Goal: Check status: Check status

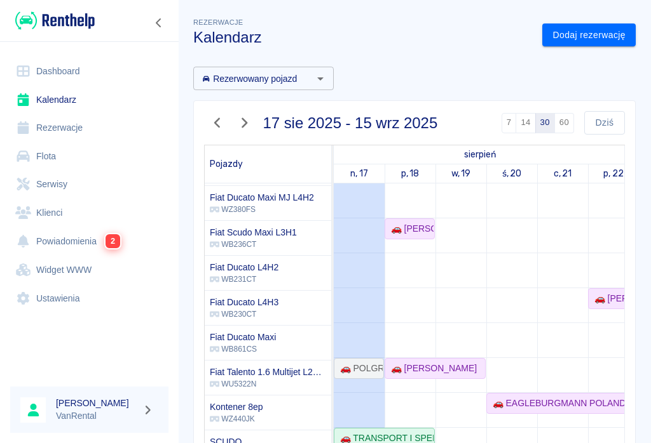
scroll to position [172, 0]
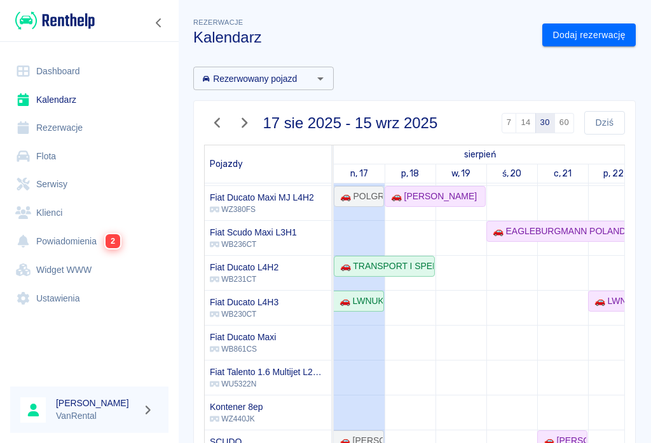
click at [435, 346] on td at bounding box center [460, 360] width 51 height 698
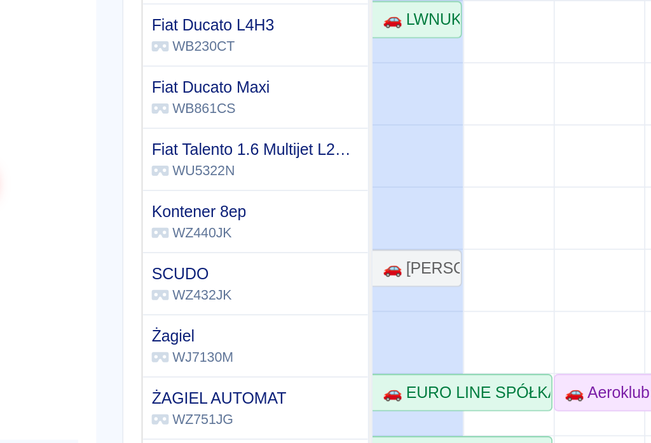
scroll to position [0, 0]
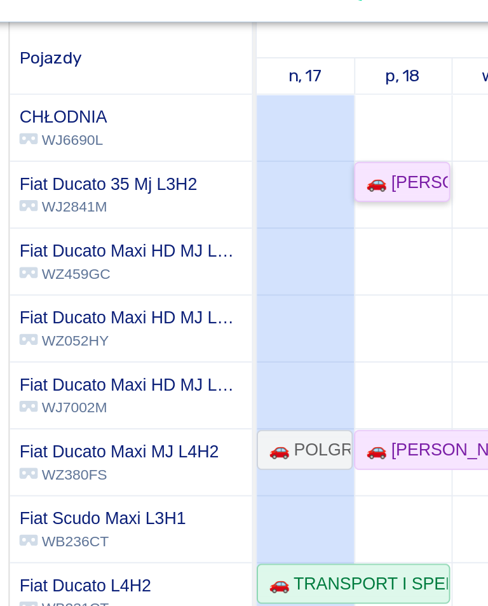
click at [212, 118] on div "🚗 [PERSON_NAME]" at bounding box center [232, 124] width 48 height 13
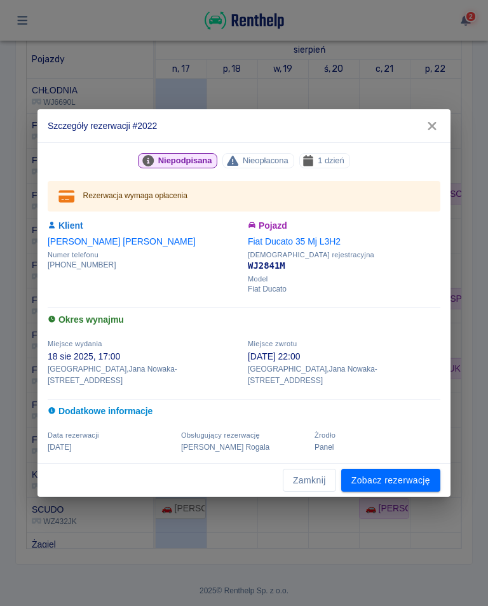
click at [424, 123] on button "button" at bounding box center [432, 126] width 27 height 24
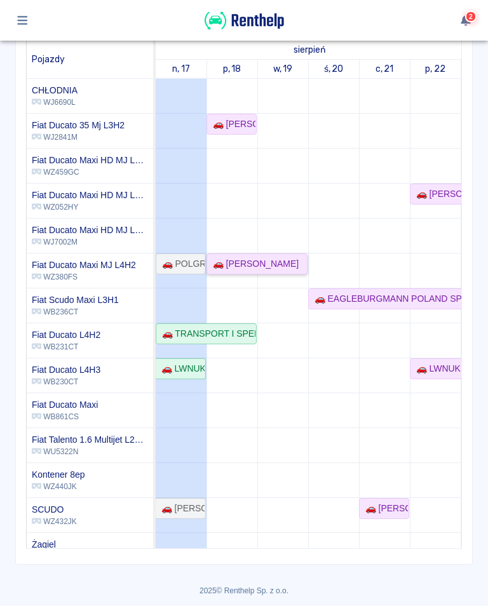
click at [259, 259] on div "🚗 [PERSON_NAME]" at bounding box center [253, 263] width 91 height 13
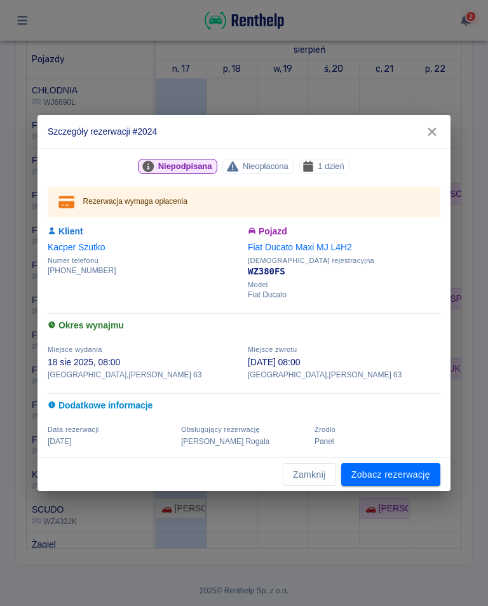
click at [439, 124] on button "button" at bounding box center [432, 132] width 27 height 24
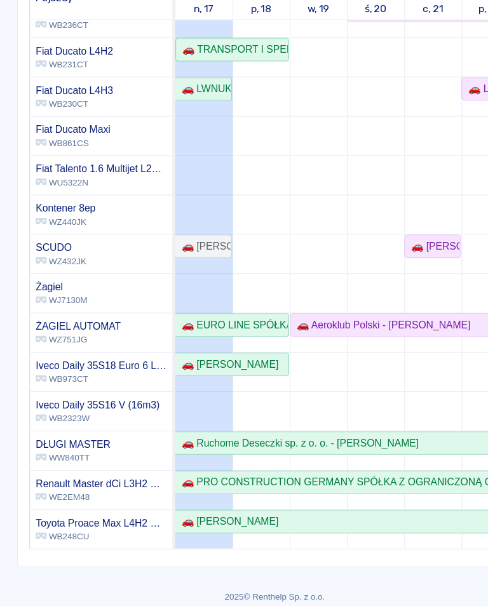
scroll to position [229, 0]
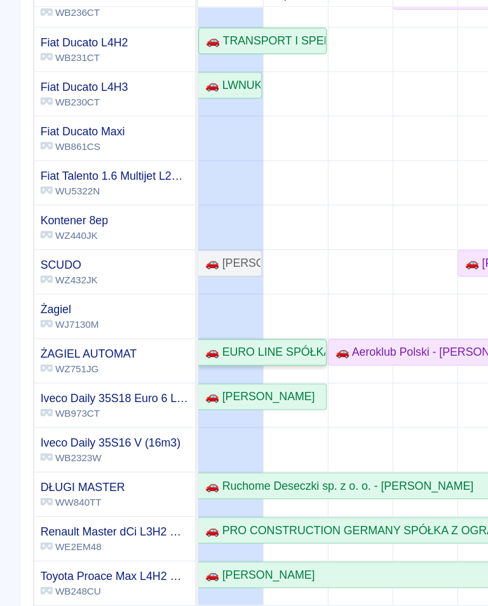
click at [230, 343] on div "🚗 EURO LINE SPÓŁKA Z OGRANICZONĄ ODPOWIEDZIALNOŚCIĄ - [PERSON_NAME]" at bounding box center [205, 349] width 99 height 13
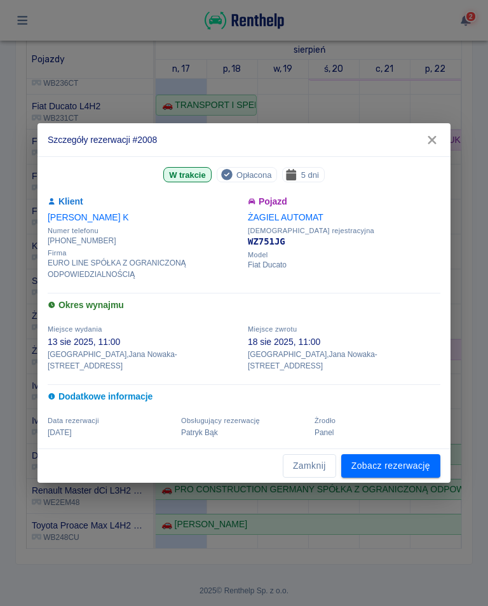
click at [425, 147] on icon "button" at bounding box center [432, 139] width 17 height 13
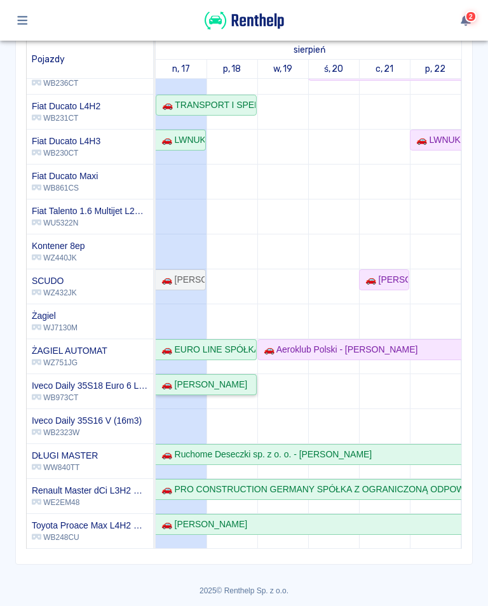
click at [213, 388] on div "🚗 [PERSON_NAME]" at bounding box center [201, 384] width 91 height 13
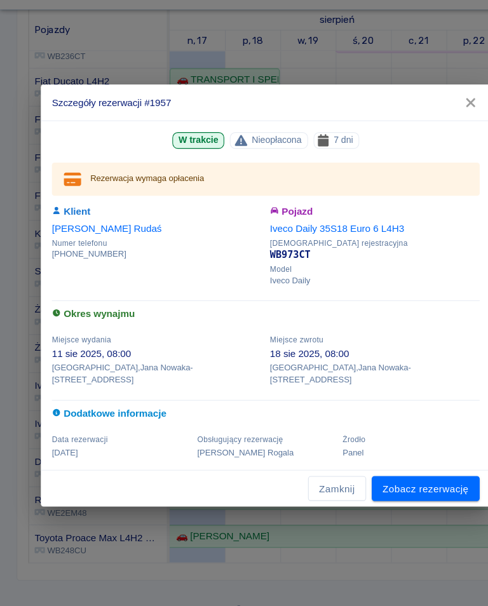
click at [433, 119] on icon "button" at bounding box center [432, 125] width 17 height 13
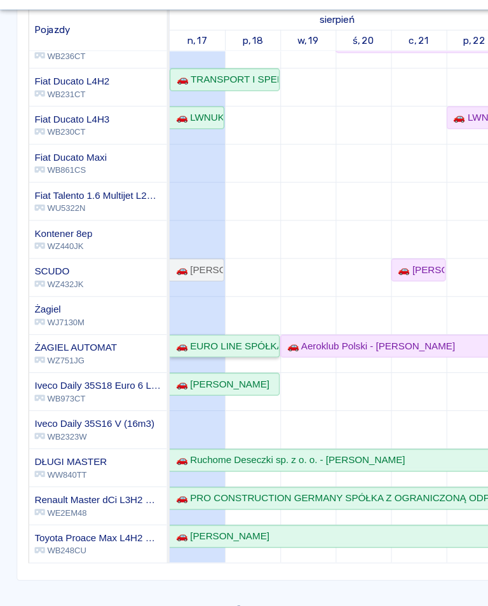
click at [239, 343] on div "🚗 EURO LINE SPÓŁKA Z OGRANICZONĄ ODPOWIEDZIALNOŚCIĄ - [PERSON_NAME]" at bounding box center [205, 349] width 99 height 13
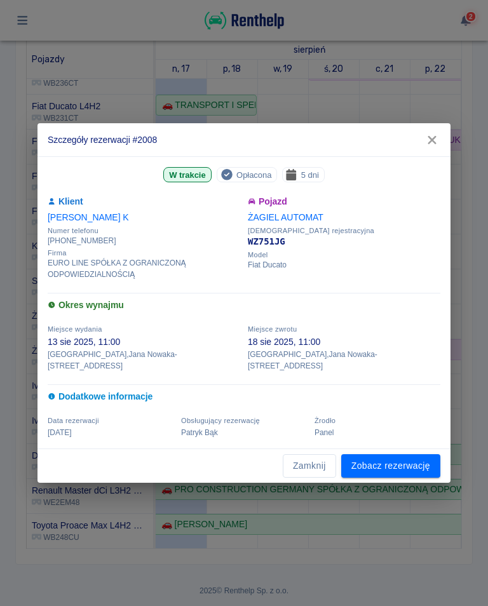
click at [435, 147] on icon "button" at bounding box center [432, 139] width 17 height 13
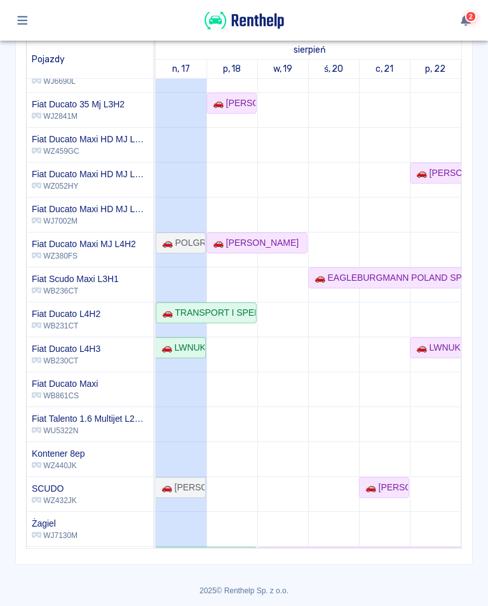
scroll to position [20, 0]
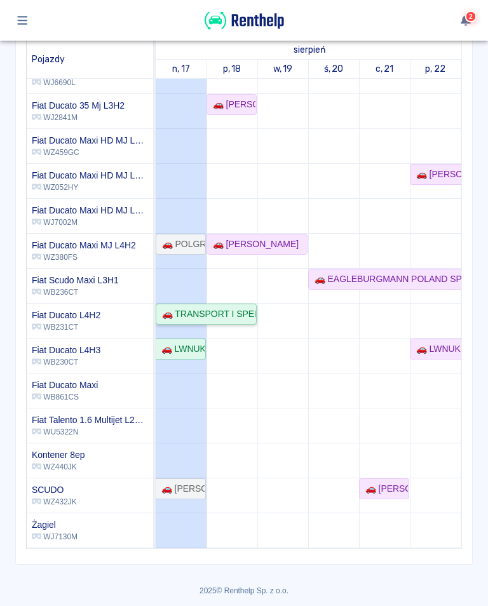
click at [238, 309] on div "🚗 TRANSPORT I SPEDYCJA [PERSON_NAME] - [PERSON_NAME]" at bounding box center [206, 314] width 98 height 13
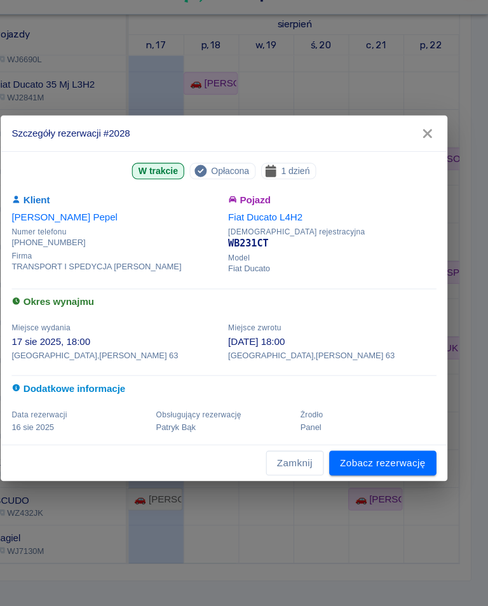
click at [428, 147] on icon "button" at bounding box center [432, 151] width 8 height 8
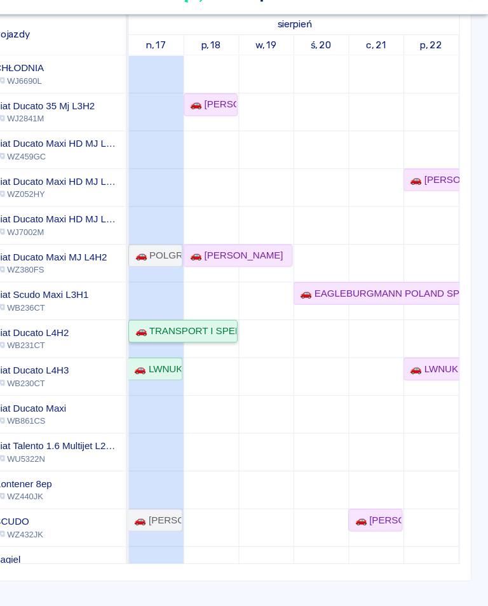
scroll to position [0, 0]
click at [206, 83] on td at bounding box center [231, 428] width 51 height 698
click at [208, 118] on div "🚗 [PERSON_NAME]" at bounding box center [232, 124] width 48 height 13
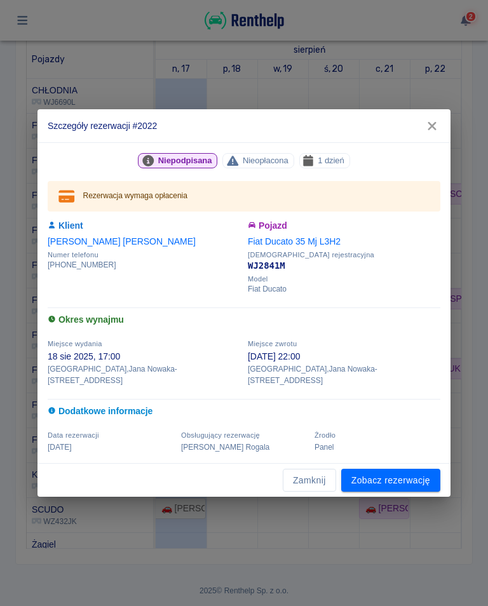
click at [434, 130] on icon "button" at bounding box center [432, 126] width 8 height 8
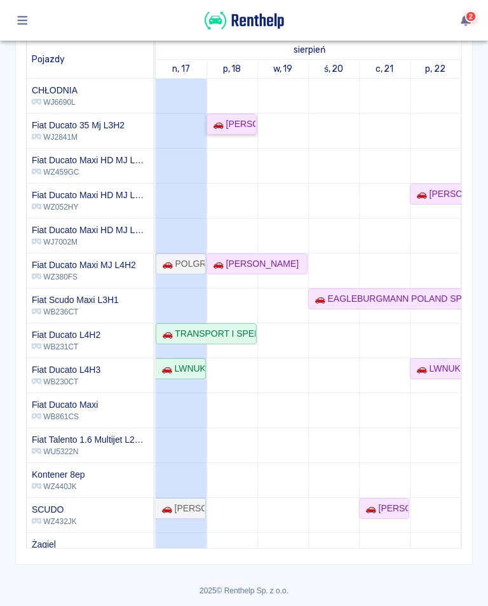
scroll to position [132, 0]
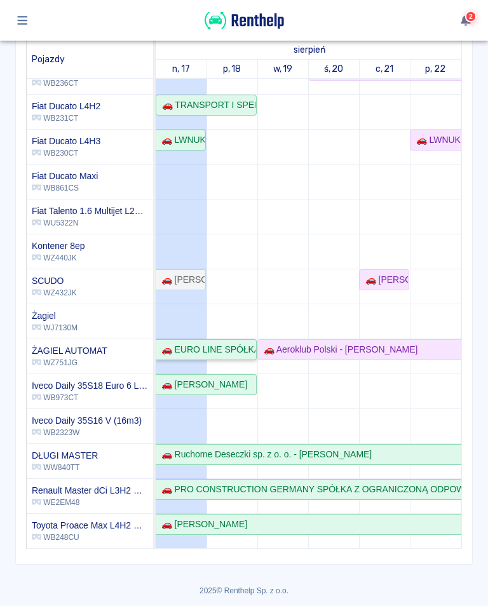
click at [234, 346] on div "🚗 EURO LINE SPÓŁKA Z OGRANICZONĄ ODPOWIEDZIALNOŚCIĄ - [PERSON_NAME]" at bounding box center [205, 349] width 99 height 13
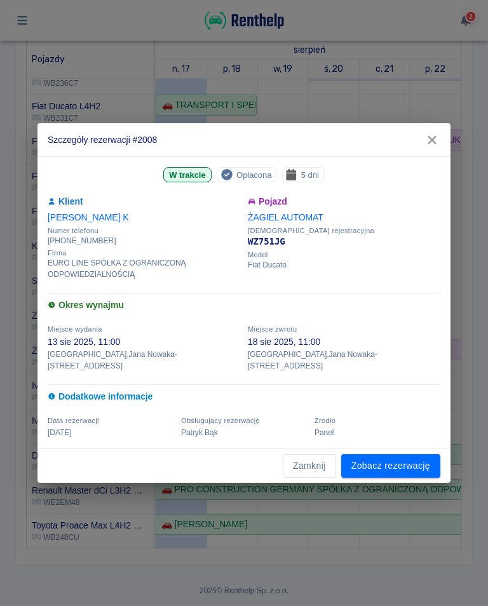
click at [400, 136] on h2 "Szczegóły rezerwacji #2008" at bounding box center [243, 139] width 413 height 33
click at [401, 138] on h2 "Szczegóły rezerwacji #2008" at bounding box center [243, 139] width 413 height 33
click at [397, 139] on h2 "Szczegóły rezerwacji #2008" at bounding box center [243, 139] width 413 height 33
click at [403, 135] on h2 "Szczegóły rezerwacji #2008" at bounding box center [243, 139] width 413 height 33
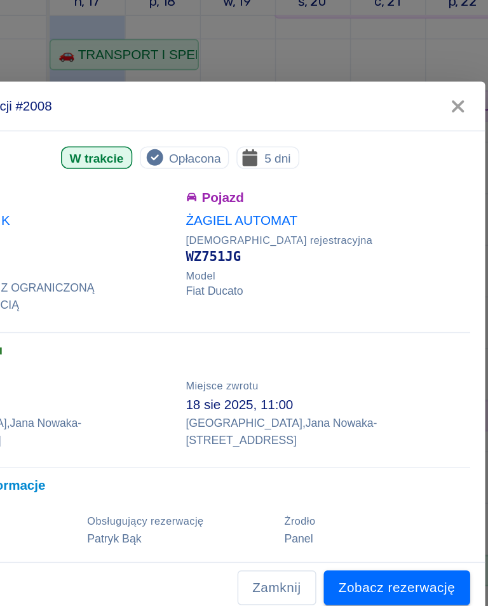
click at [424, 133] on icon "button" at bounding box center [432, 139] width 17 height 13
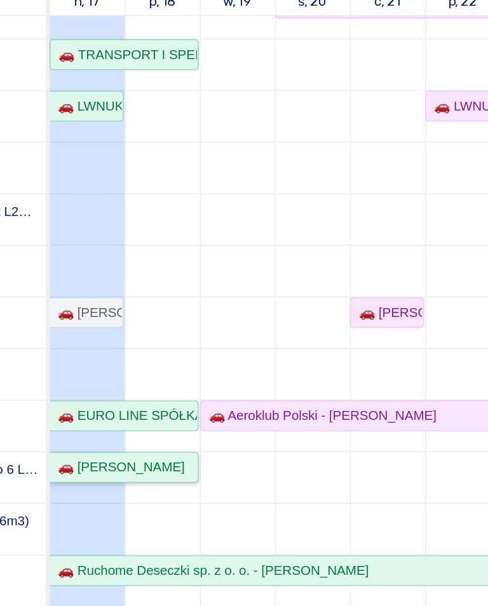
click at [156, 378] on div "🚗 [PERSON_NAME]" at bounding box center [205, 384] width 99 height 13
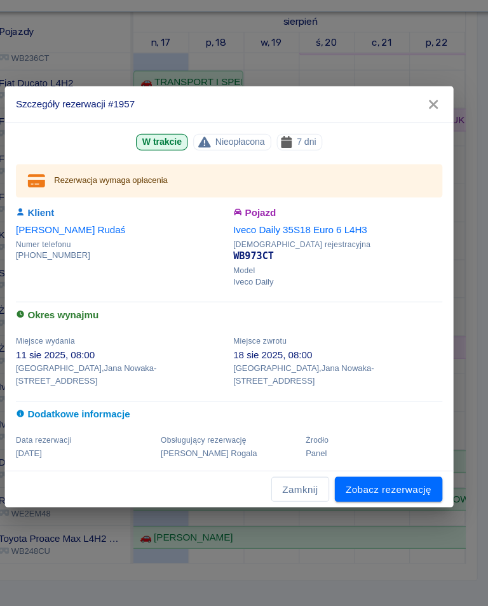
scroll to position [0, 0]
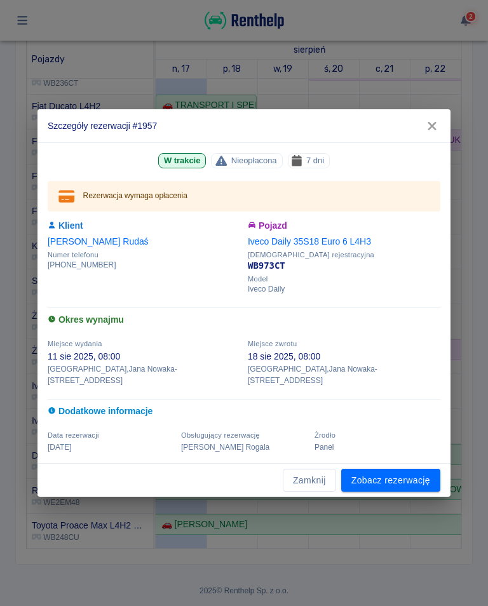
click at [432, 133] on icon "button" at bounding box center [432, 125] width 17 height 13
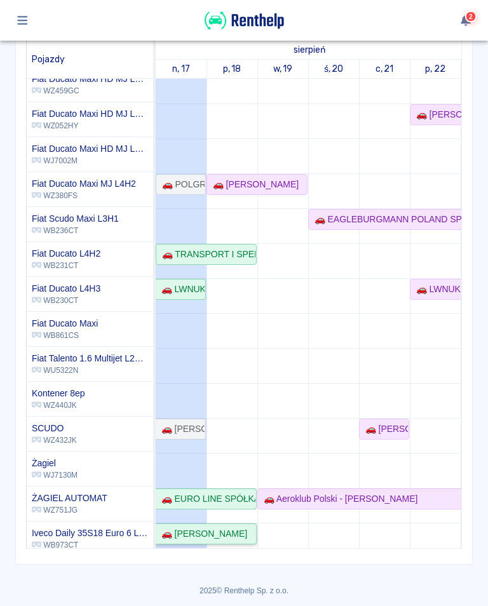
scroll to position [71, 0]
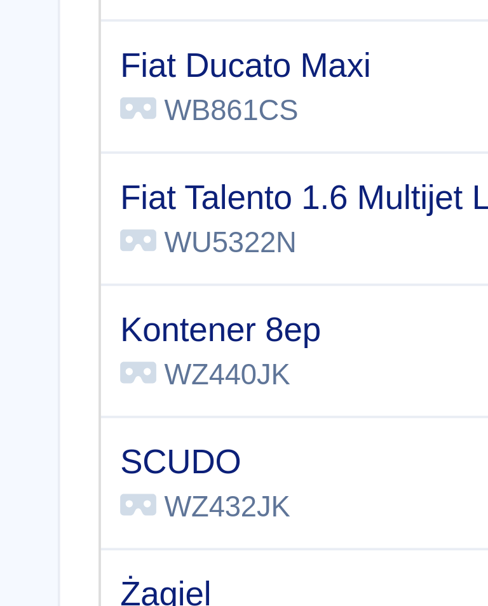
click at [72, 350] on p "WZ432JK" at bounding box center [54, 355] width 45 height 11
click at [56, 337] on h6 "SCUDO" at bounding box center [54, 343] width 45 height 13
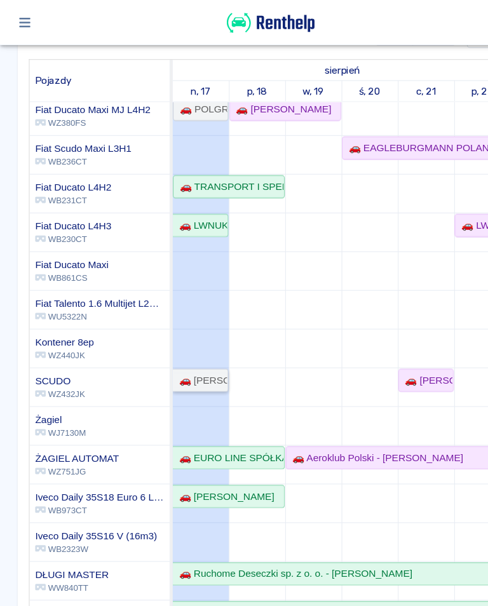
click at [184, 336] on div "🚗 [PERSON_NAME] - [PERSON_NAME]" at bounding box center [180, 342] width 48 height 13
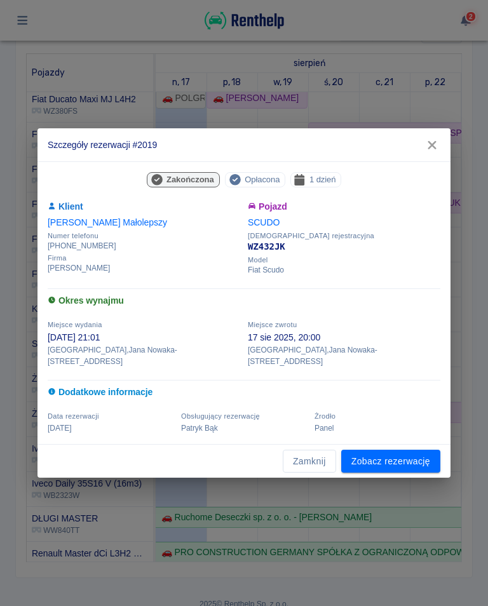
click at [433, 149] on icon "button" at bounding box center [432, 145] width 8 height 8
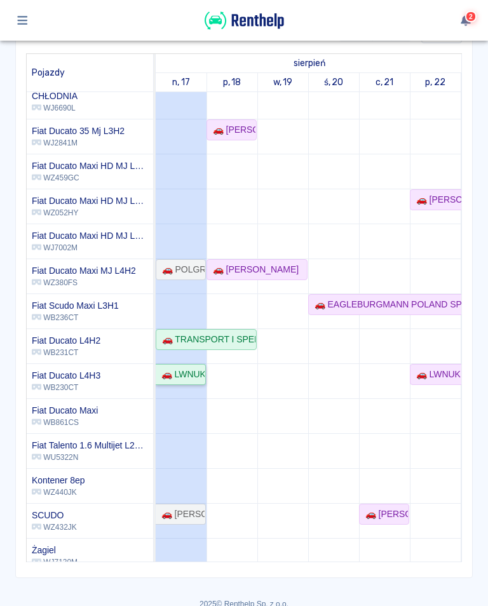
click at [187, 377] on div "🚗 LWNUK SPÓŁKA Z OGRANICZONĄ ODPOWIEDZIALNOŚCIĄ - [PERSON_NAME]" at bounding box center [180, 374] width 48 height 13
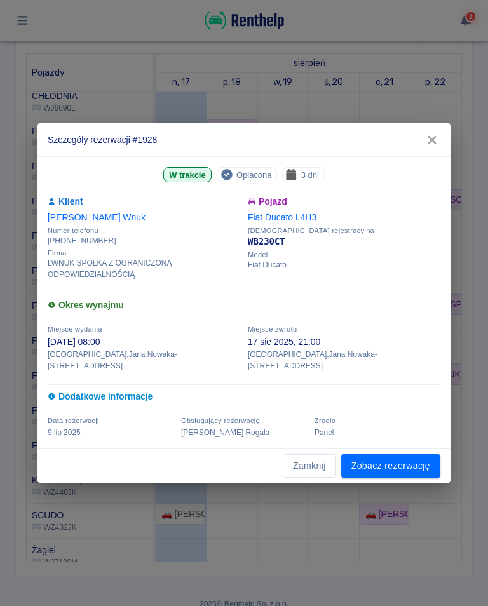
click at [434, 140] on icon "button" at bounding box center [432, 139] width 17 height 13
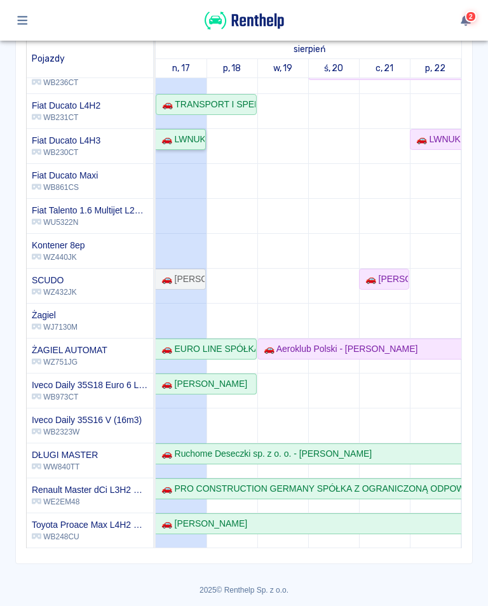
scroll to position [142, 0]
